Goal: Manage account settings

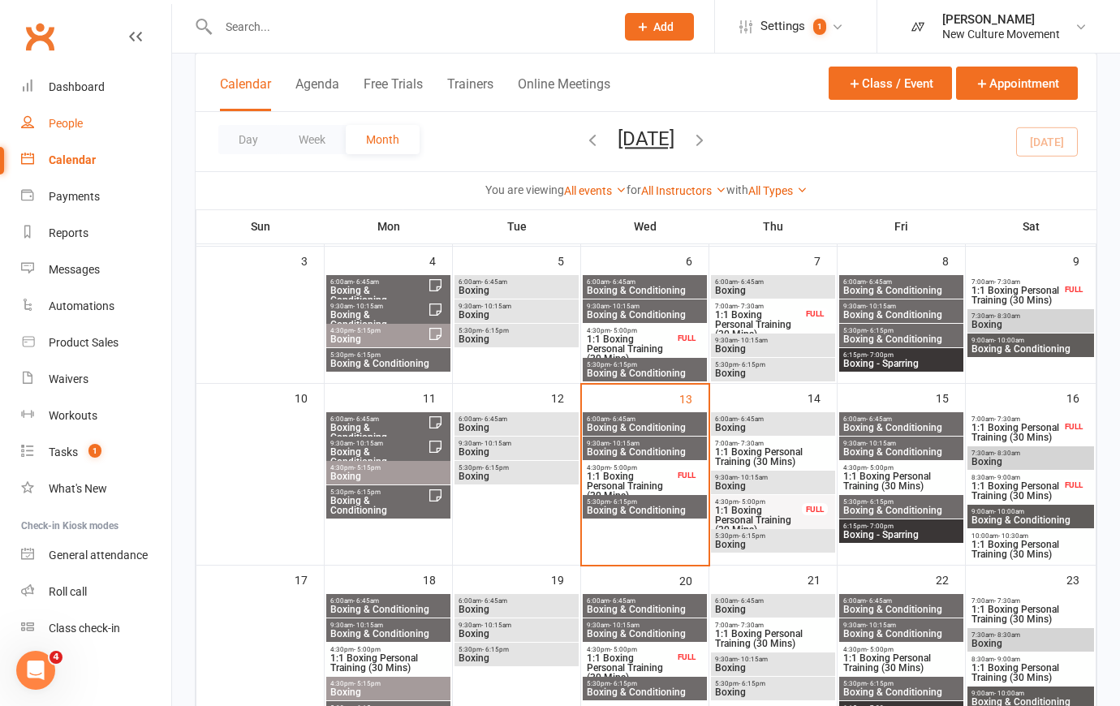
click at [73, 117] on div "People" at bounding box center [66, 123] width 34 height 13
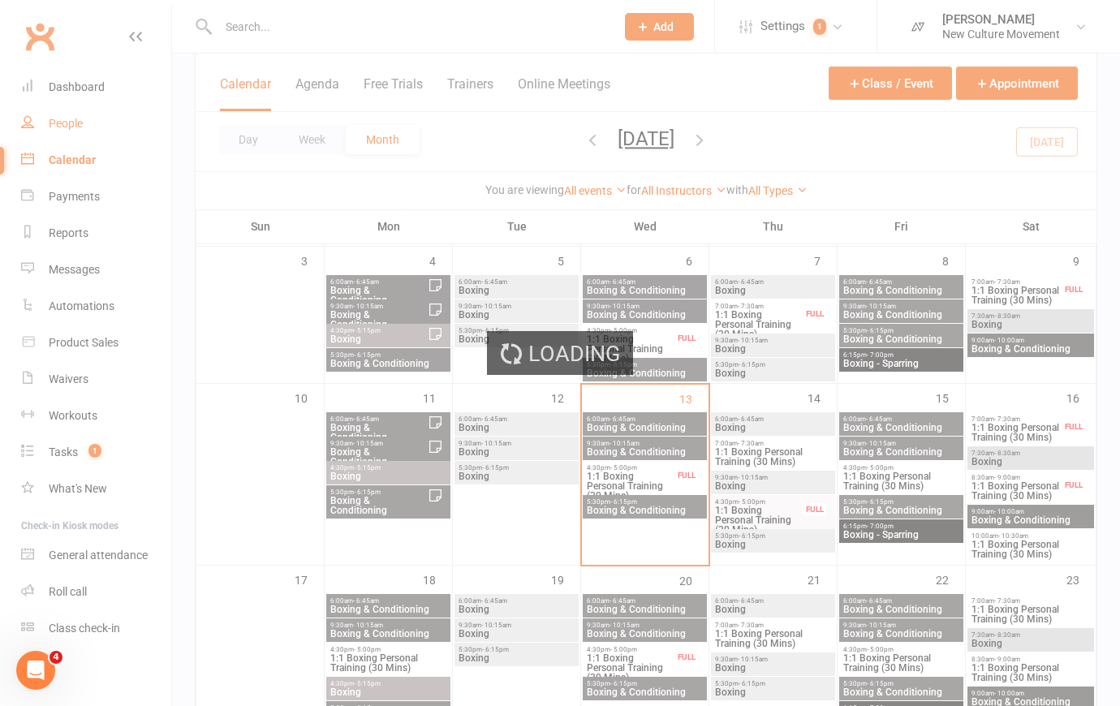
select select "100"
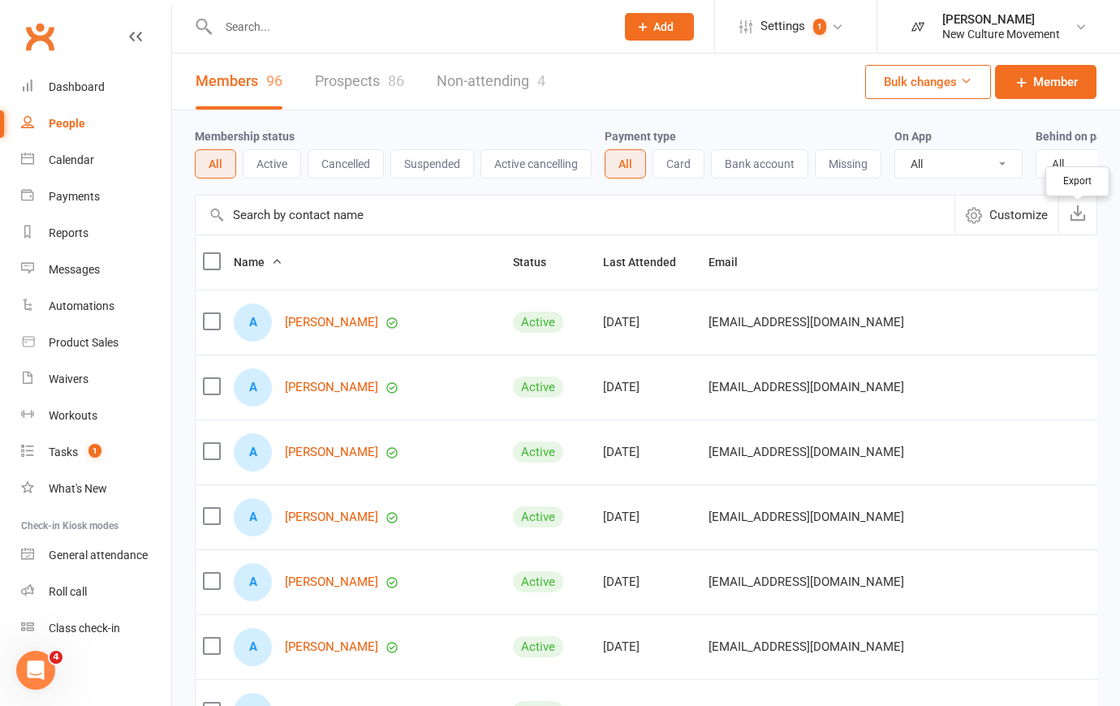
click at [1080, 220] on icon "button" at bounding box center [1078, 213] width 16 height 16
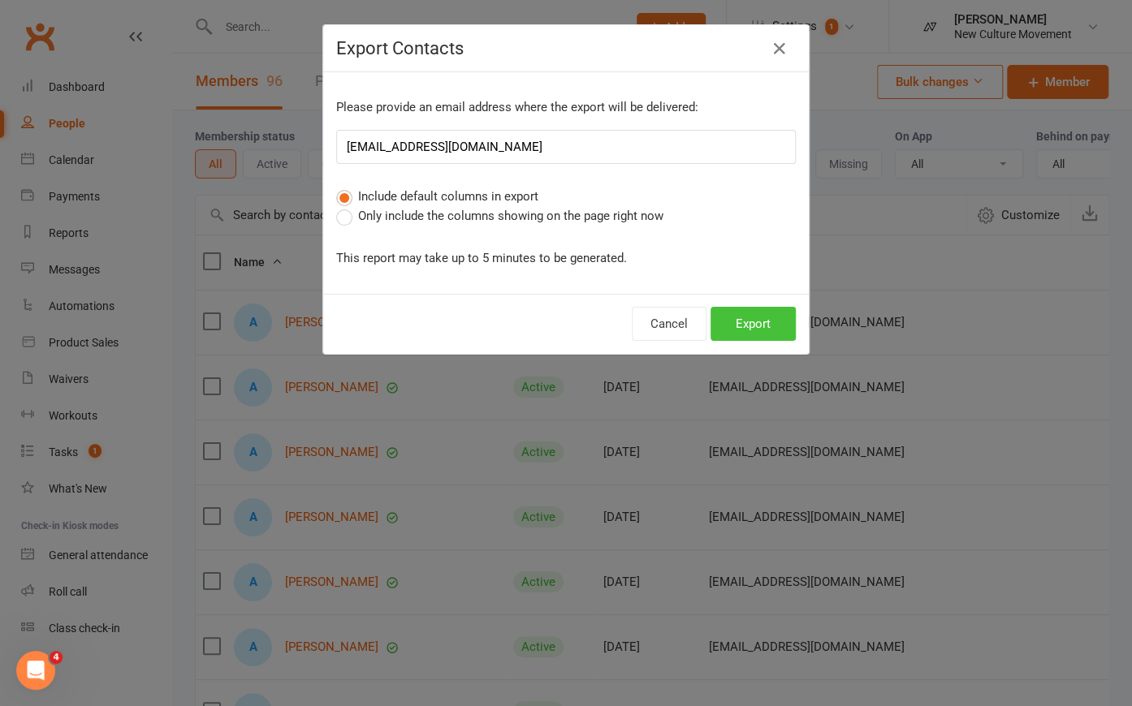
click at [765, 317] on button "Export" at bounding box center [752, 324] width 85 height 34
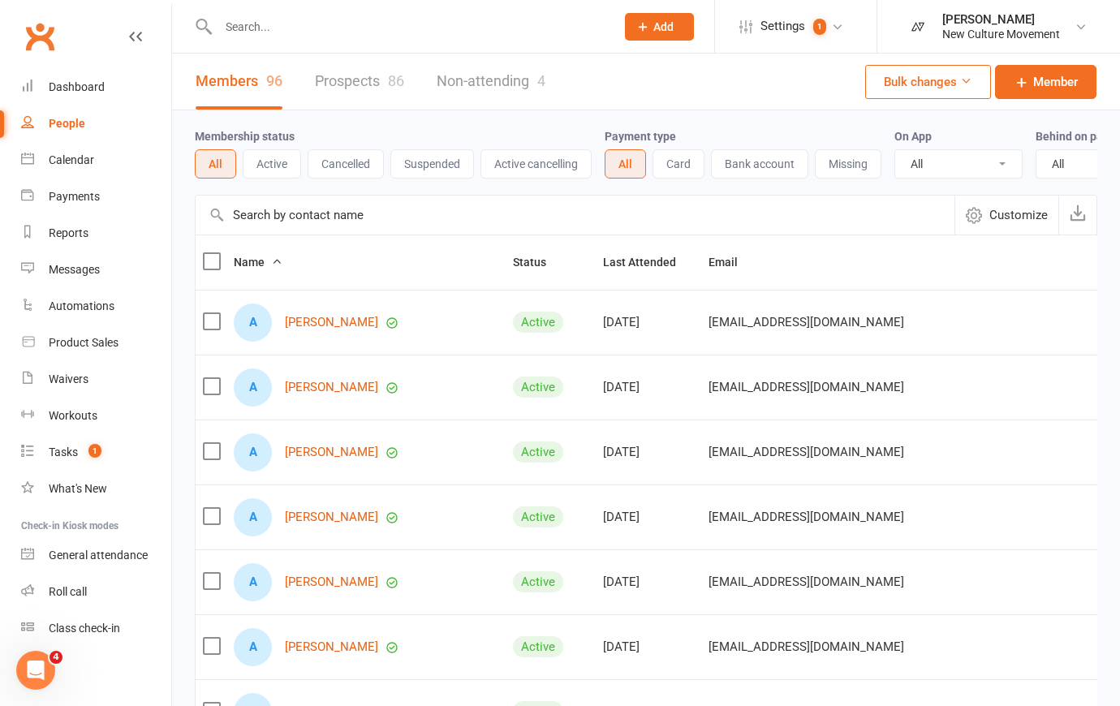
click at [64, 123] on div "People" at bounding box center [67, 123] width 37 height 13
click at [76, 120] on div "People" at bounding box center [67, 123] width 37 height 13
click at [308, 227] on input "text" at bounding box center [575, 215] width 759 height 39
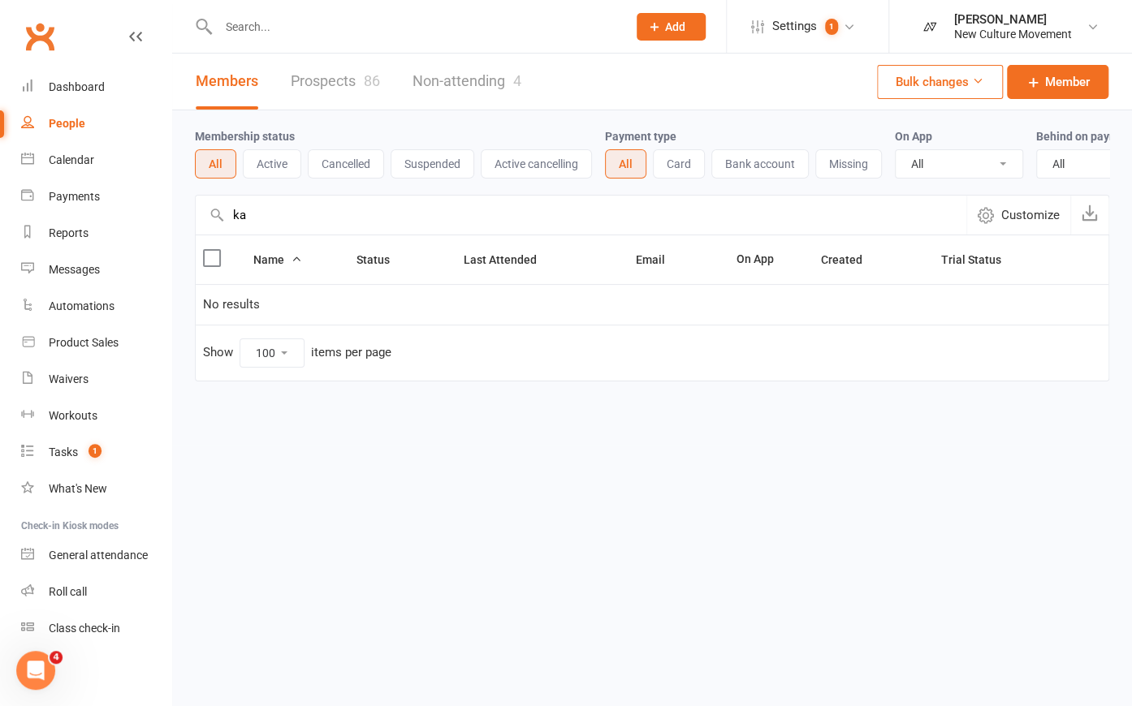
type input "k"
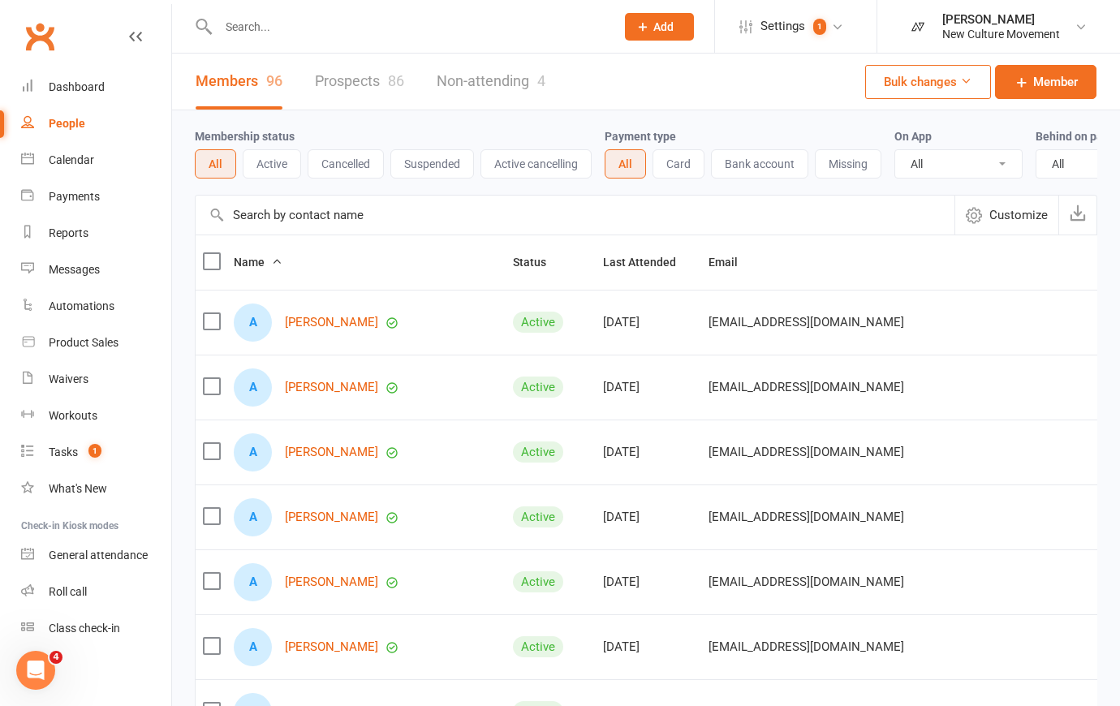
click at [359, 227] on input "text" at bounding box center [575, 215] width 759 height 39
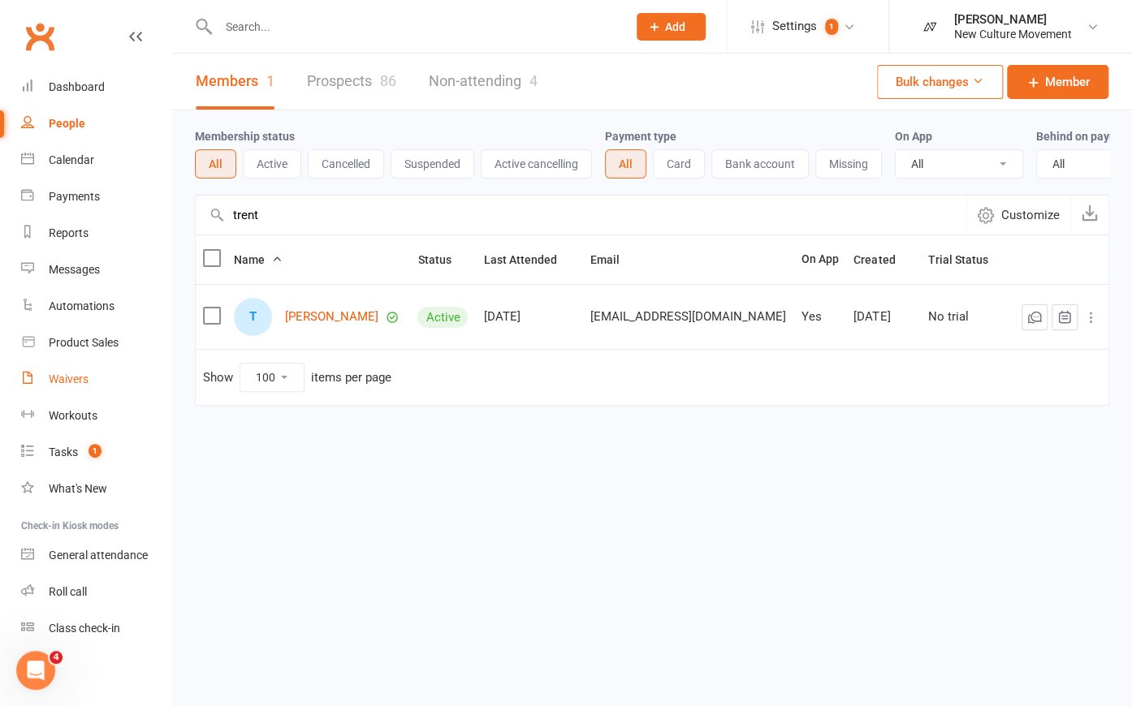
type input "trent"
click at [60, 161] on div "Calendar" at bounding box center [71, 159] width 45 height 13
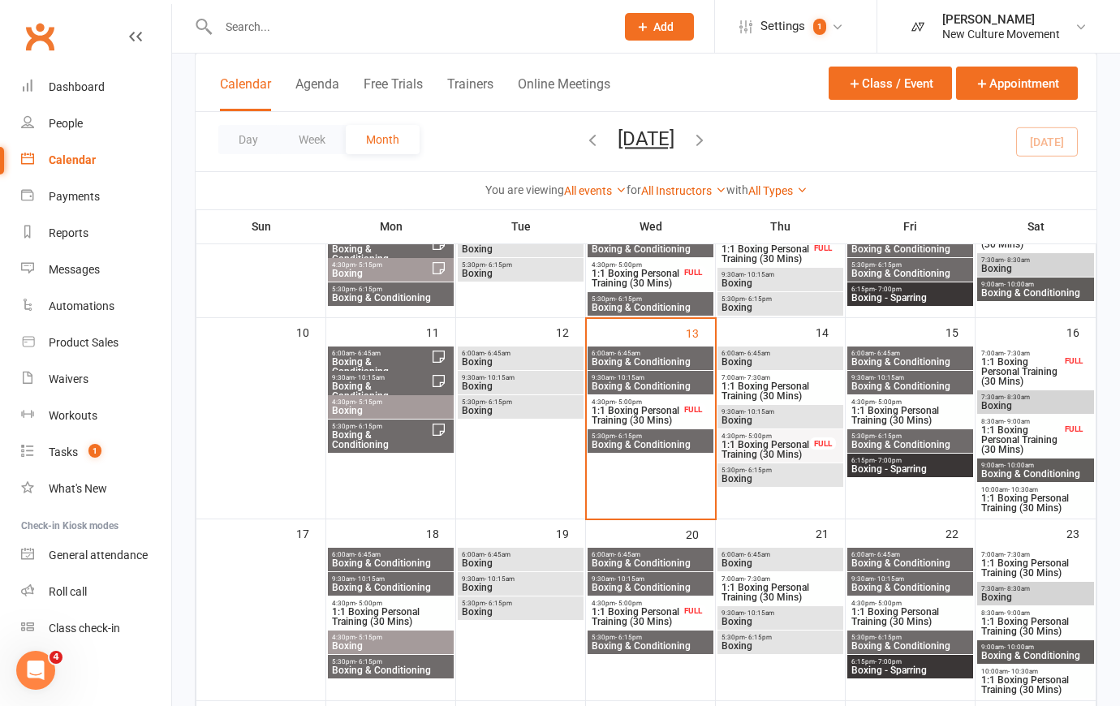
scroll to position [369, 0]
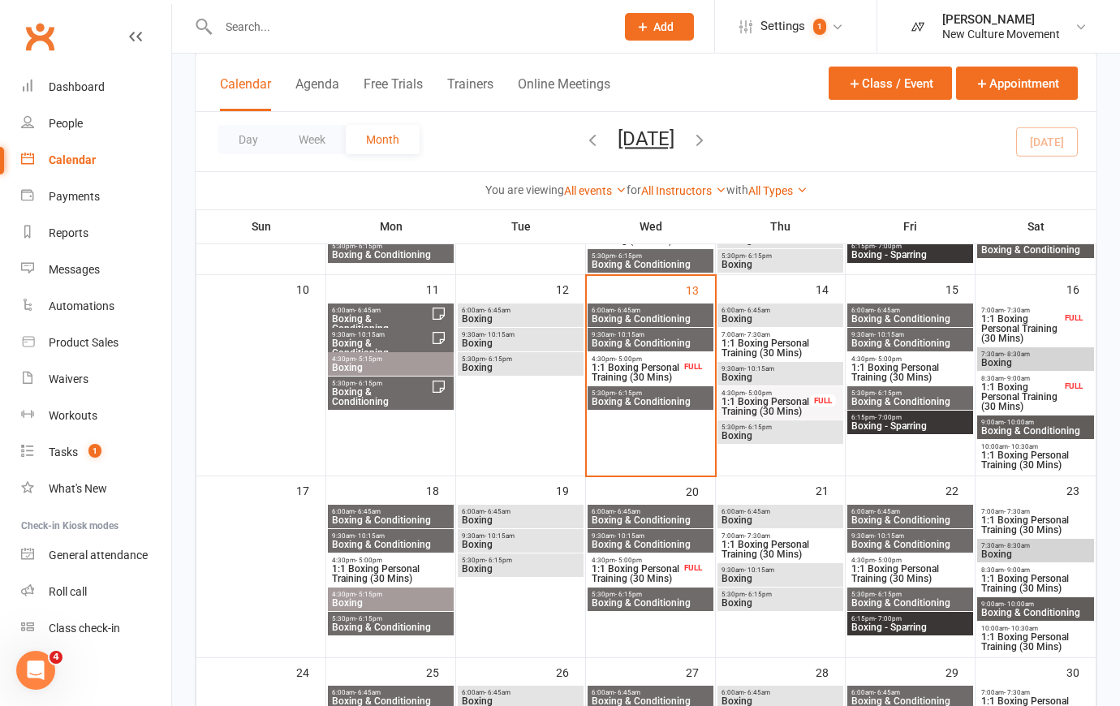
click at [84, 152] on link "Calendar" at bounding box center [96, 160] width 150 height 37
click at [676, 398] on span "Boxing & Conditioning" at bounding box center [650, 402] width 119 height 10
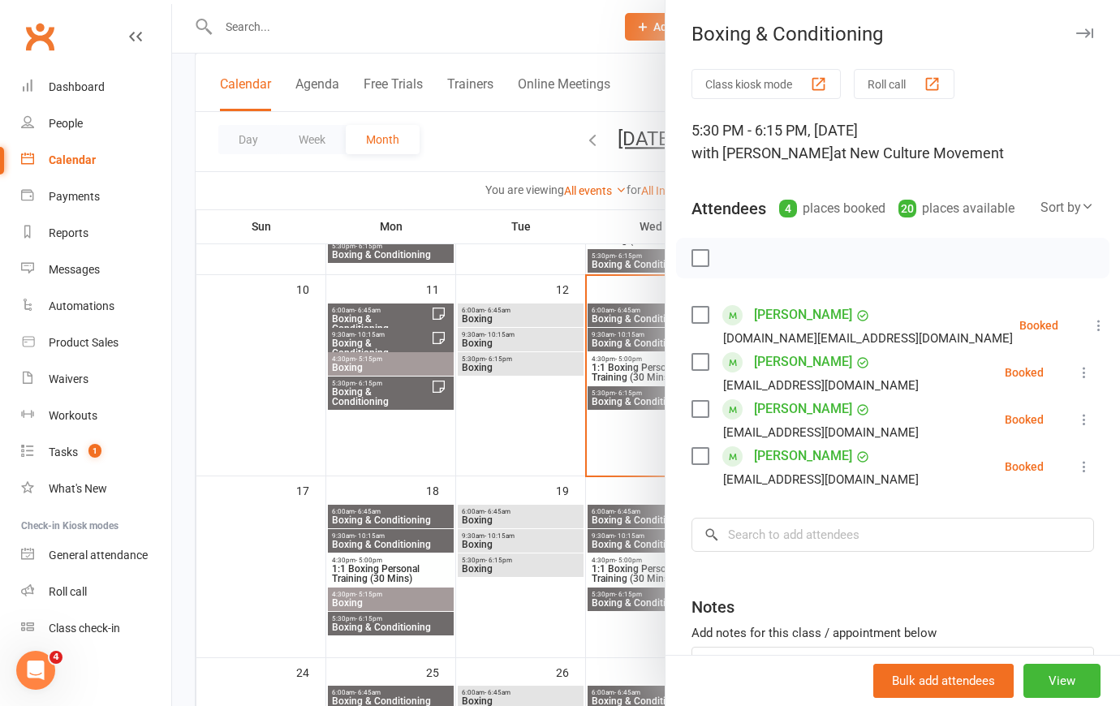
click at [515, 38] on div at bounding box center [646, 353] width 948 height 706
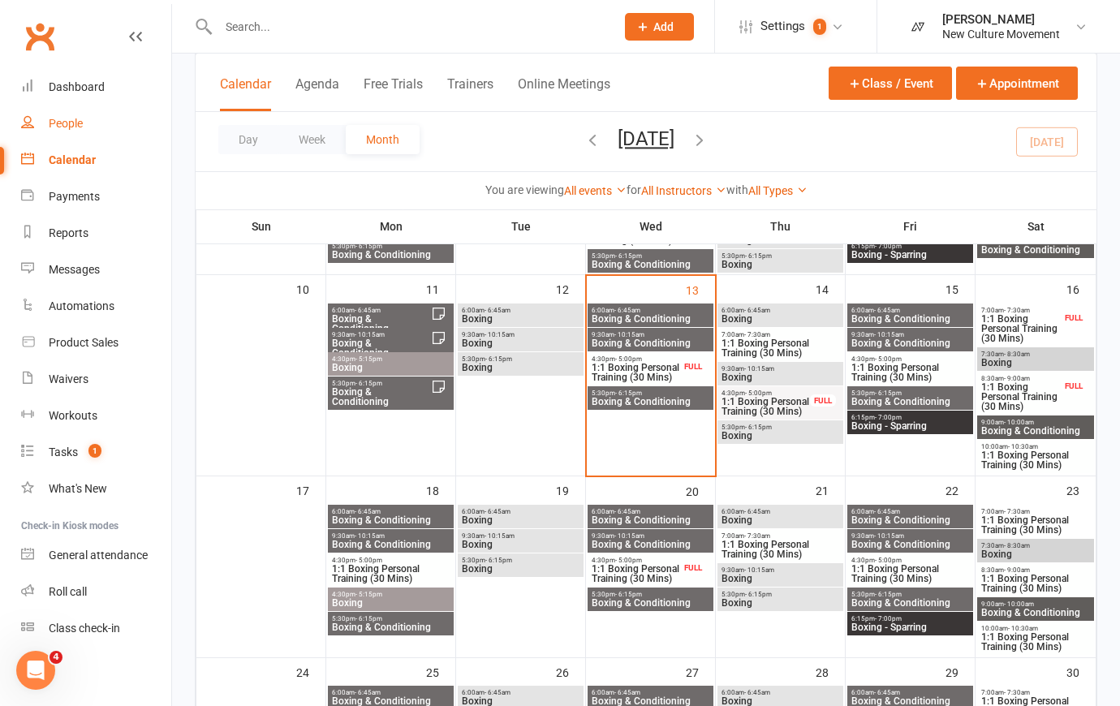
click at [68, 122] on div "People" at bounding box center [66, 123] width 34 height 13
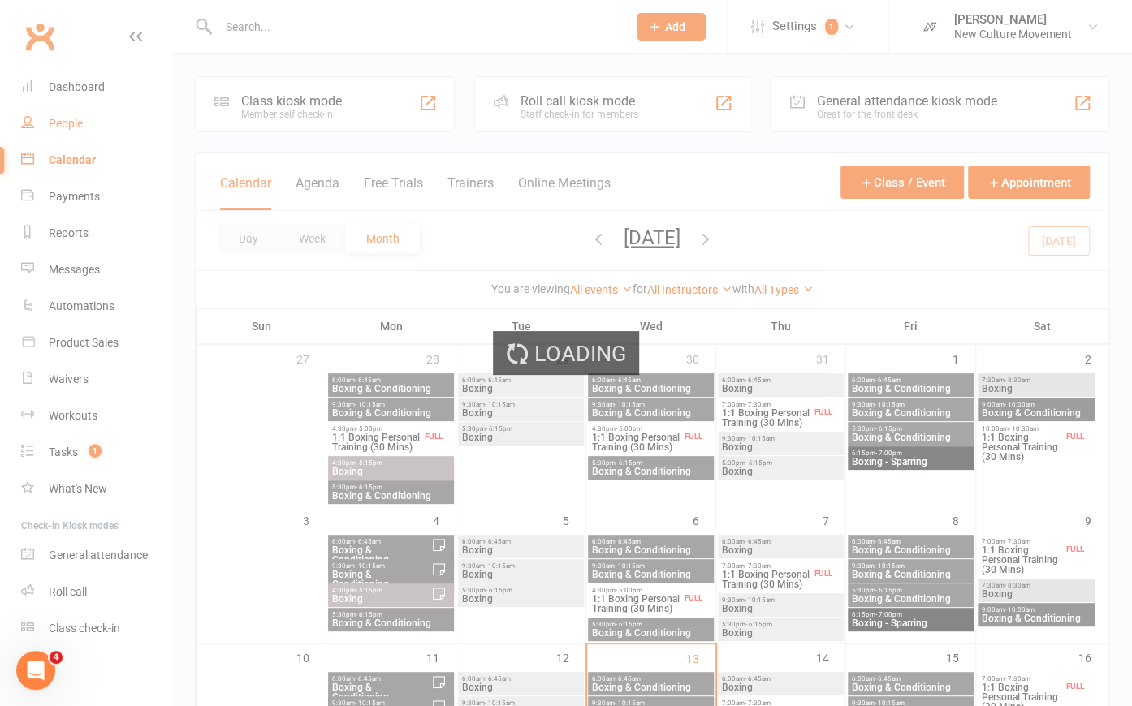
select select "100"
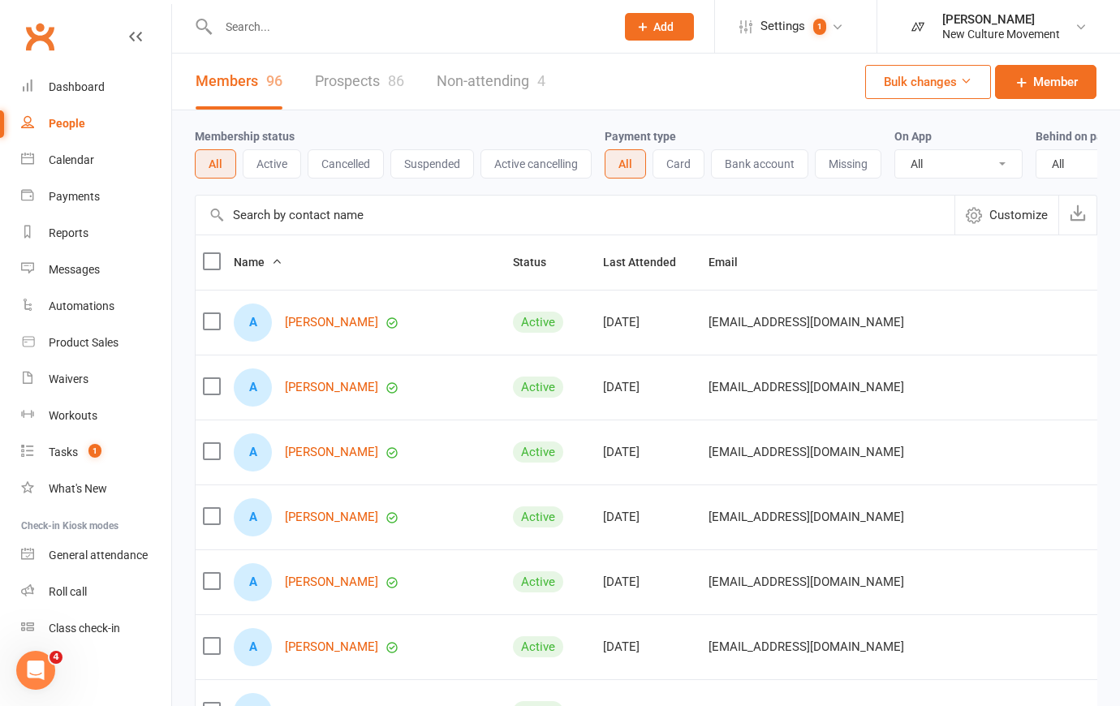
click at [381, 229] on input "text" at bounding box center [575, 215] width 759 height 39
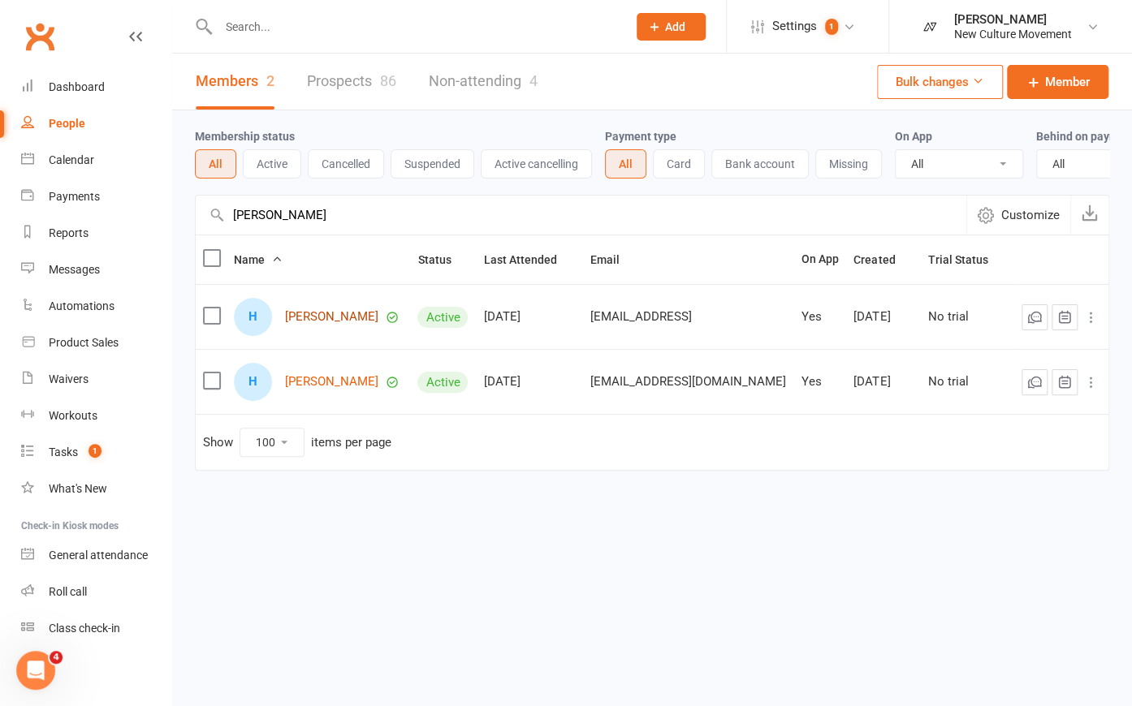
type input "[PERSON_NAME]"
click at [304, 324] on link "[PERSON_NAME]" at bounding box center [331, 317] width 93 height 14
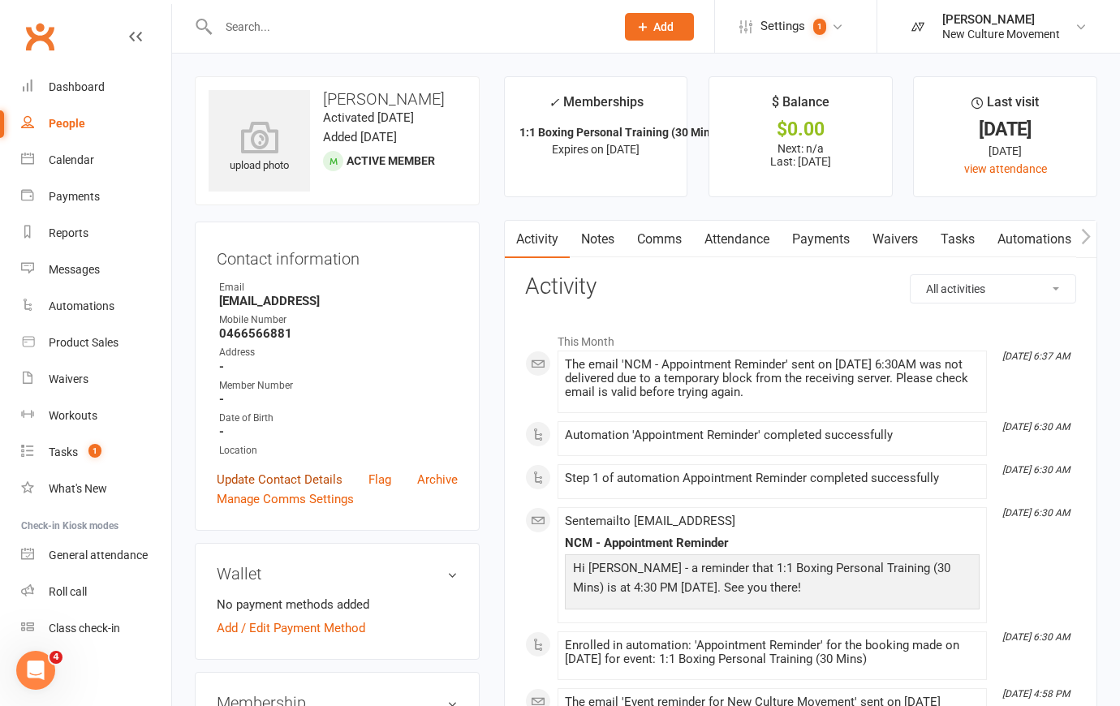
click at [304, 481] on link "Update Contact Details" at bounding box center [280, 479] width 126 height 19
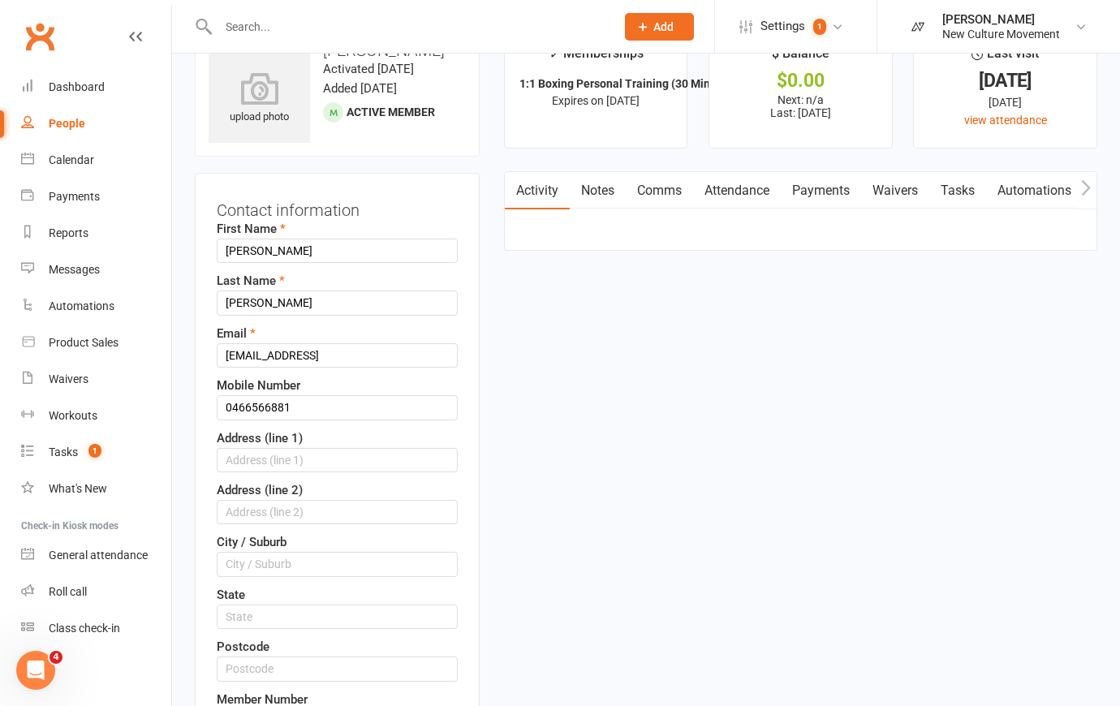
scroll to position [76, 0]
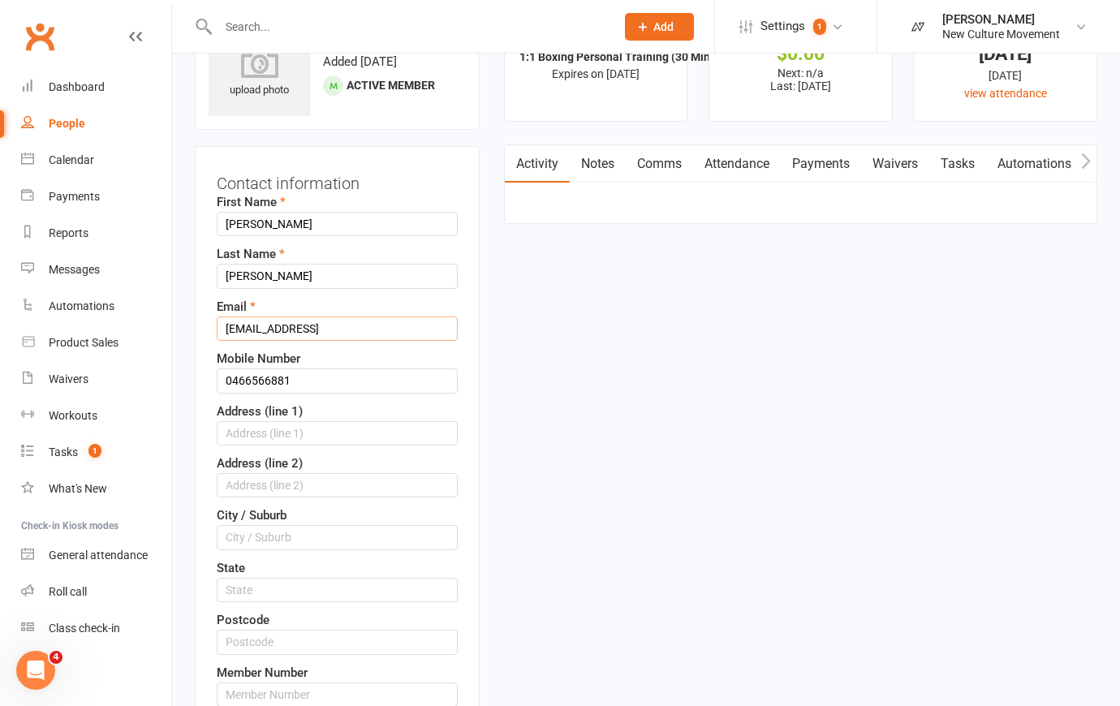
click at [396, 322] on input "[EMAIL_ADDRESS]" at bounding box center [337, 329] width 241 height 24
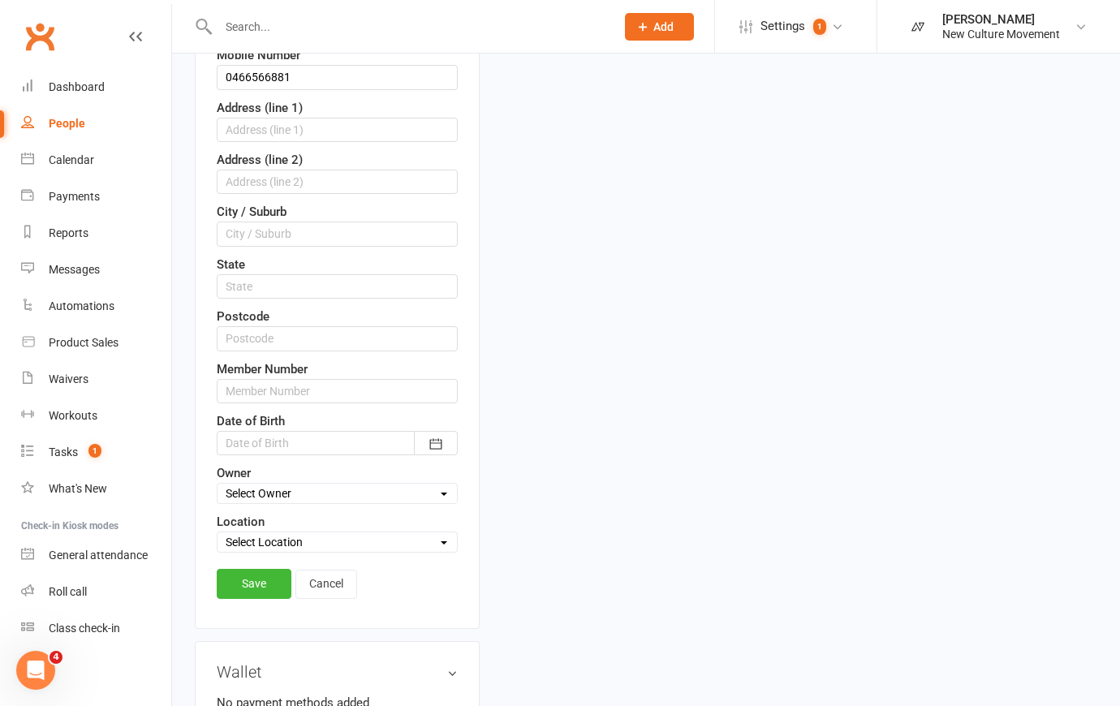
scroll to position [343, 0]
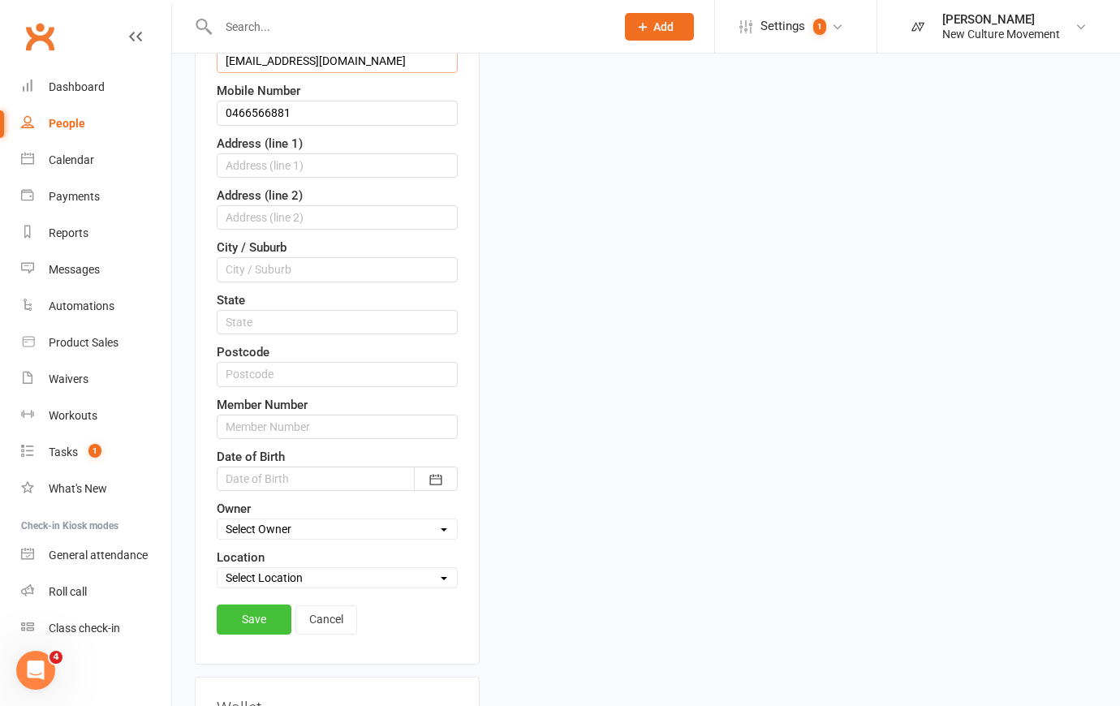
type input "[EMAIL_ADDRESS][DOMAIN_NAME]"
click at [247, 622] on link "Save" at bounding box center [254, 619] width 75 height 29
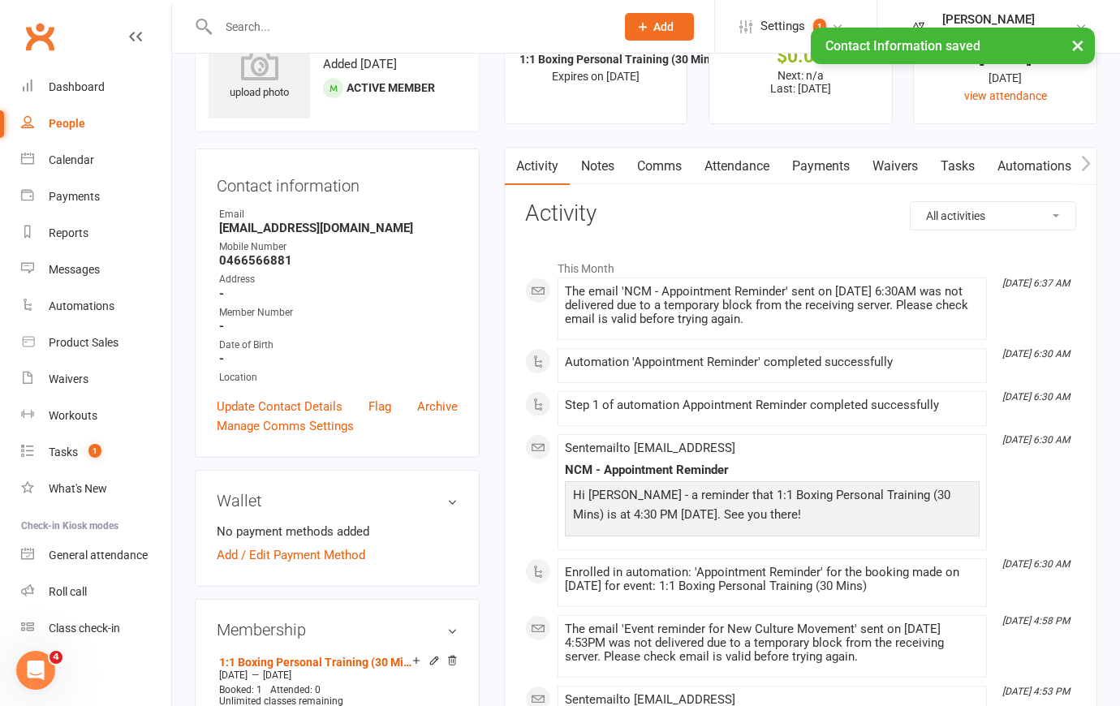
scroll to position [0, 0]
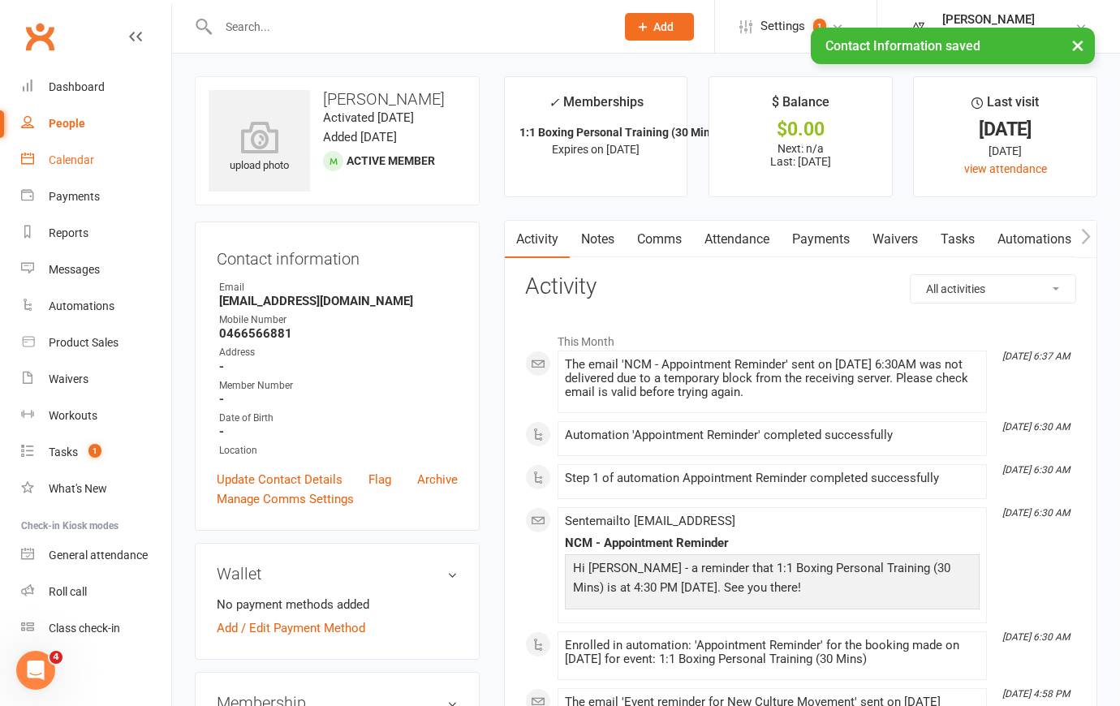
click at [81, 161] on div "Calendar" at bounding box center [71, 159] width 45 height 13
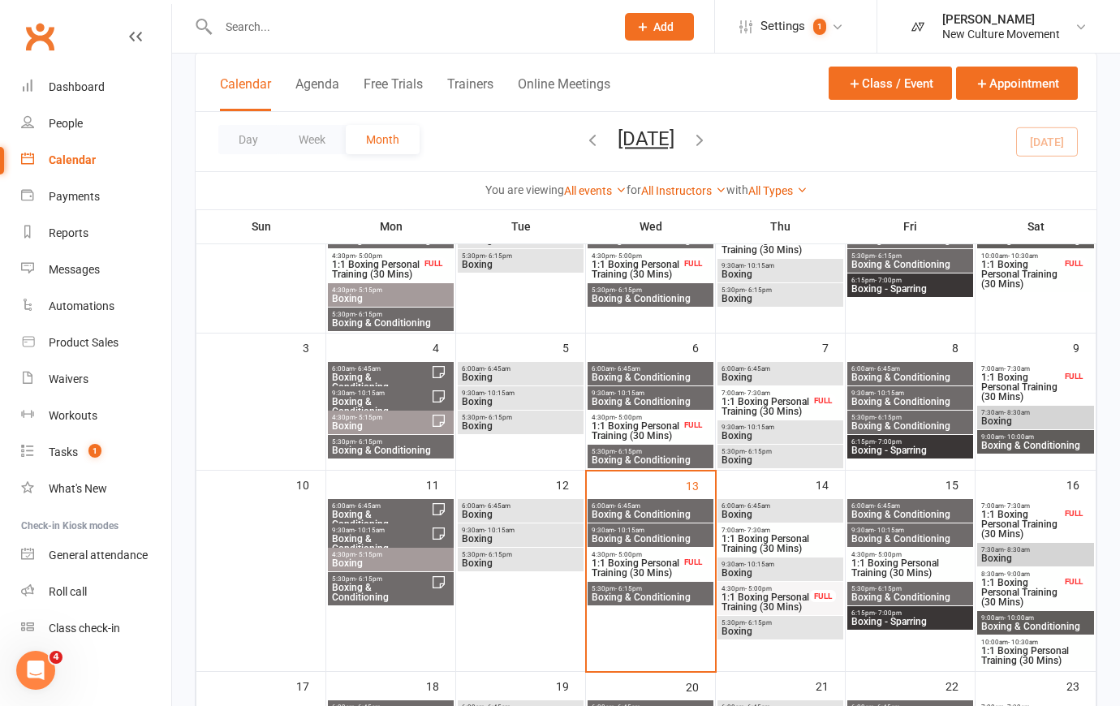
scroll to position [590, 0]
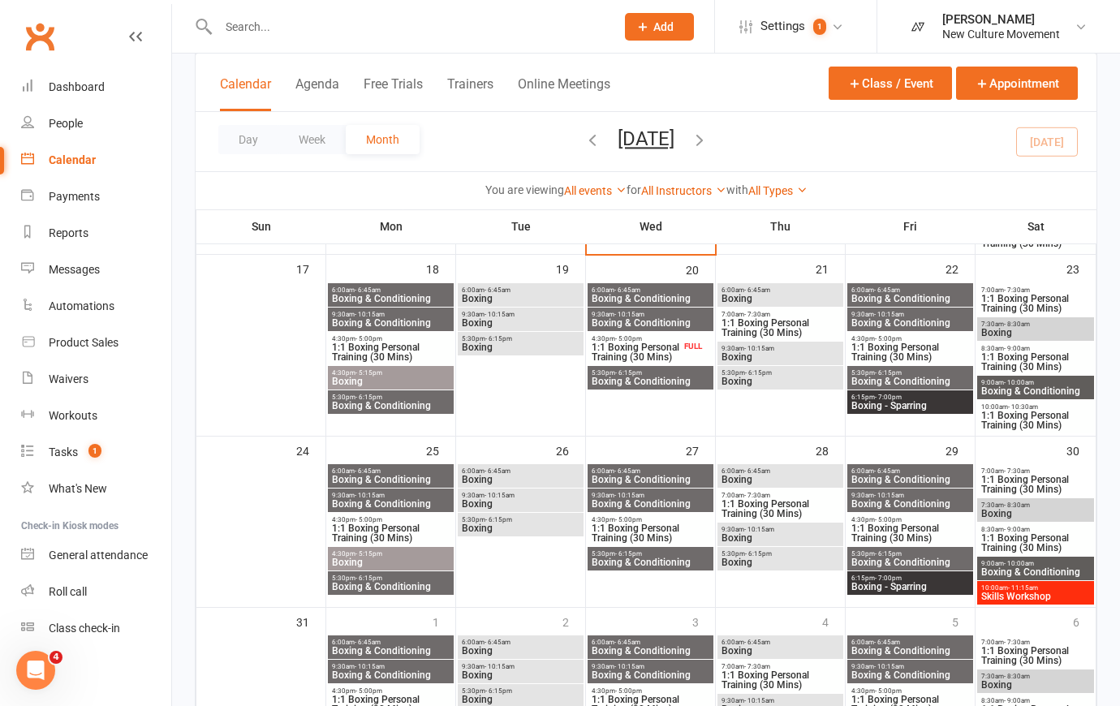
click at [1061, 589] on span "10:00am - 11:15am" at bounding box center [1036, 588] width 110 height 7
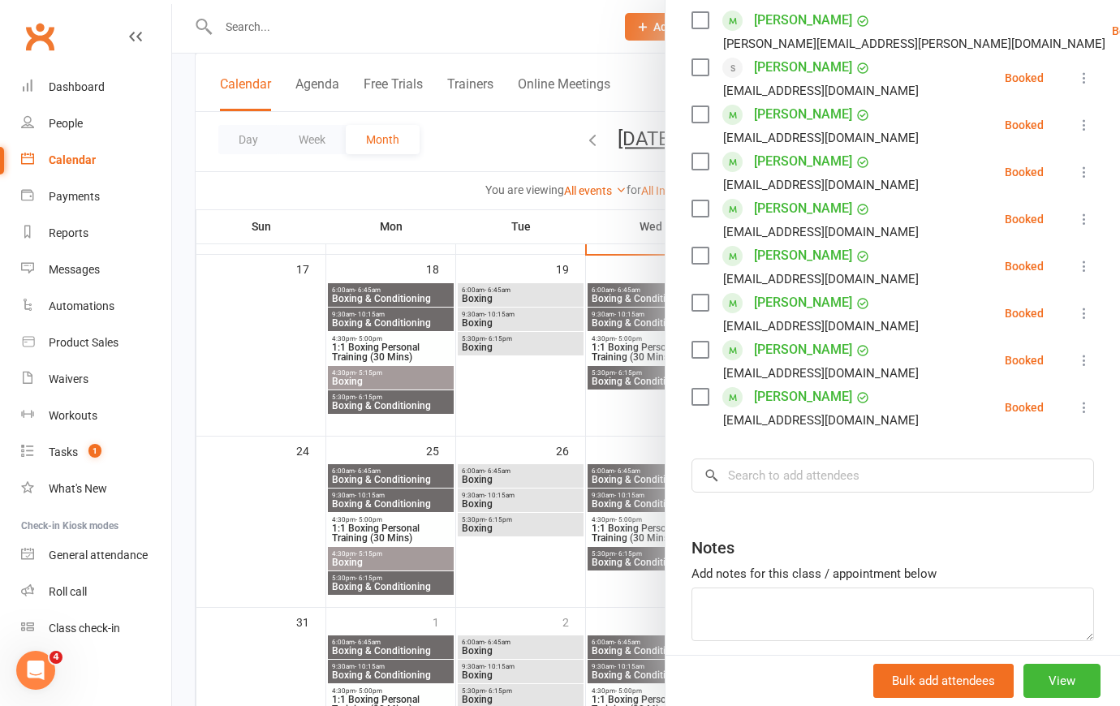
scroll to position [147, 0]
